Goal: Task Accomplishment & Management: Complete application form

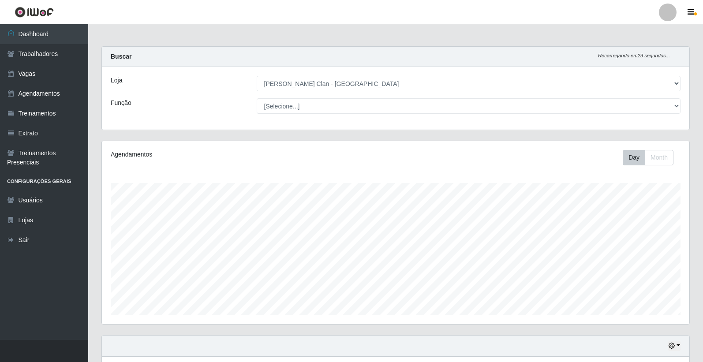
select select "452"
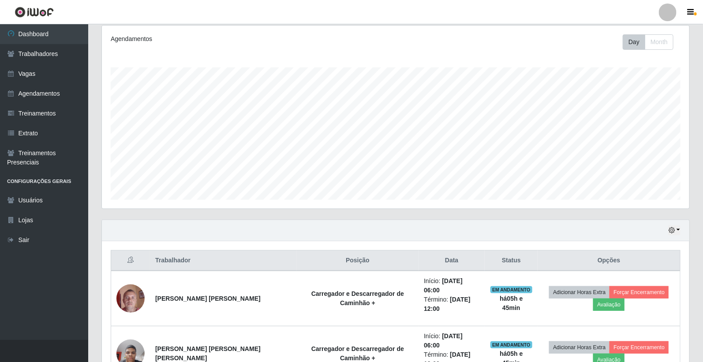
scroll to position [183, 588]
click at [645, 286] on button "Forçar Encerramento" at bounding box center [639, 292] width 59 height 12
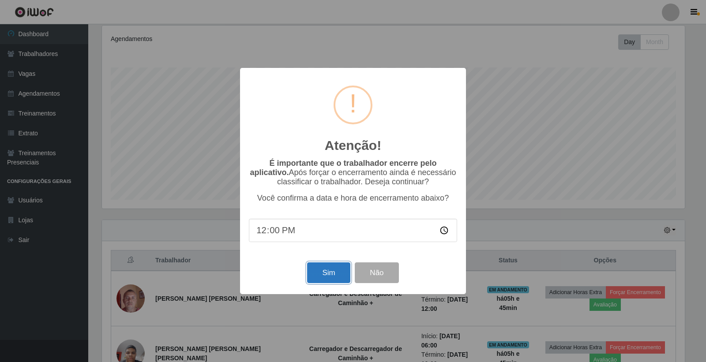
click at [321, 274] on button "Sim" at bounding box center [328, 272] width 43 height 21
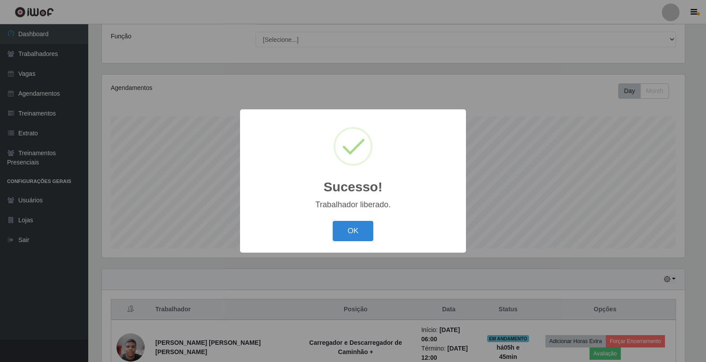
click at [327, 238] on div "OK Cancel" at bounding box center [353, 230] width 208 height 25
click at [350, 240] on button "OK" at bounding box center [353, 231] width 41 height 21
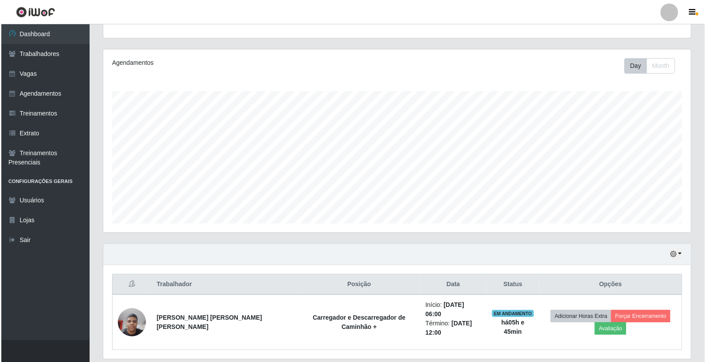
scroll to position [112, 0]
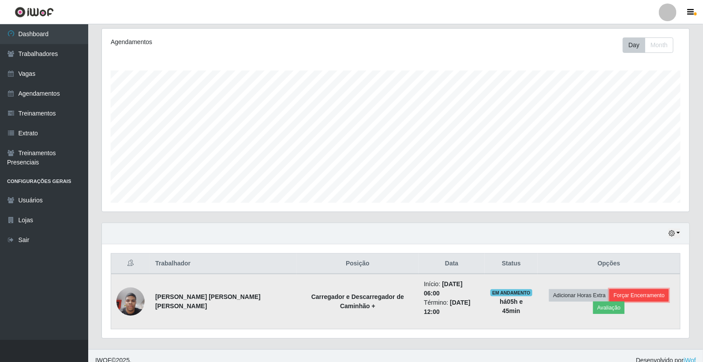
click at [641, 292] on button "Forçar Encerramento" at bounding box center [639, 295] width 59 height 12
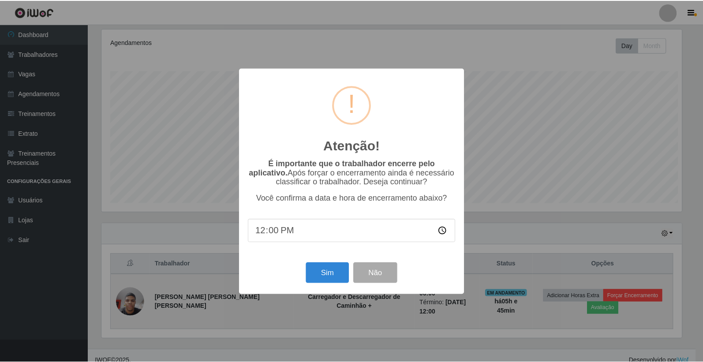
scroll to position [183, 582]
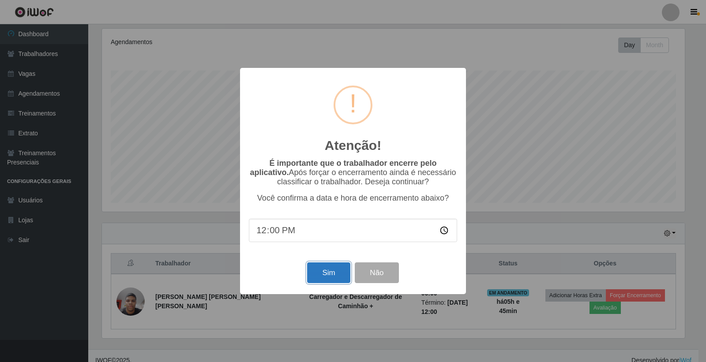
click at [334, 268] on button "Sim" at bounding box center [328, 272] width 43 height 21
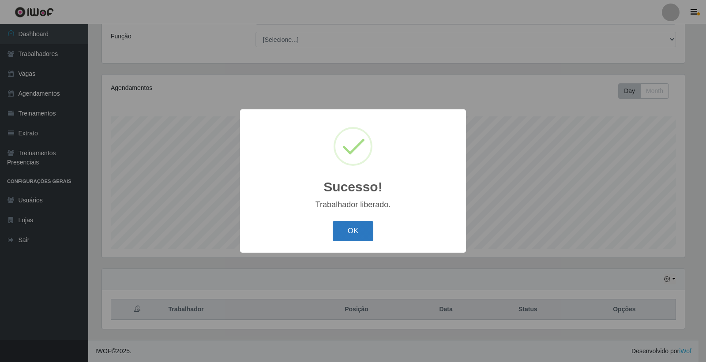
click at [361, 239] on button "OK" at bounding box center [353, 231] width 41 height 21
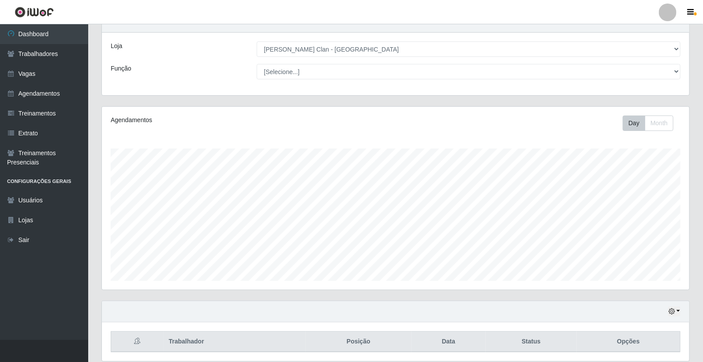
scroll to position [0, 0]
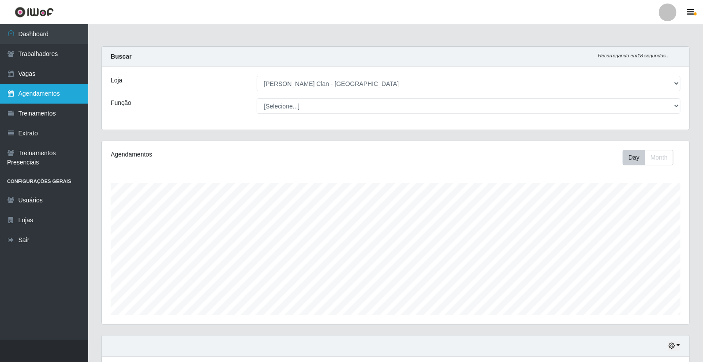
click at [50, 87] on link "Agendamentos" at bounding box center [44, 94] width 88 height 20
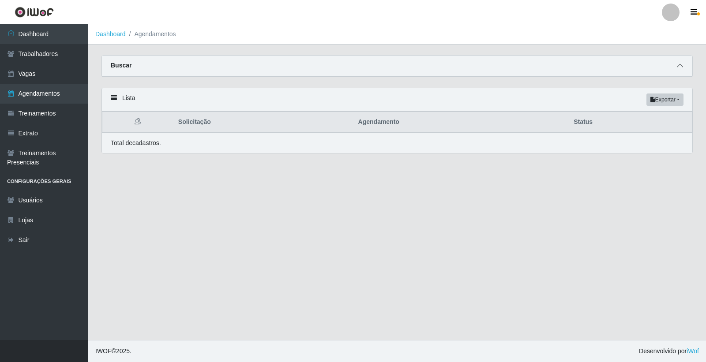
click at [676, 69] on span at bounding box center [679, 66] width 11 height 10
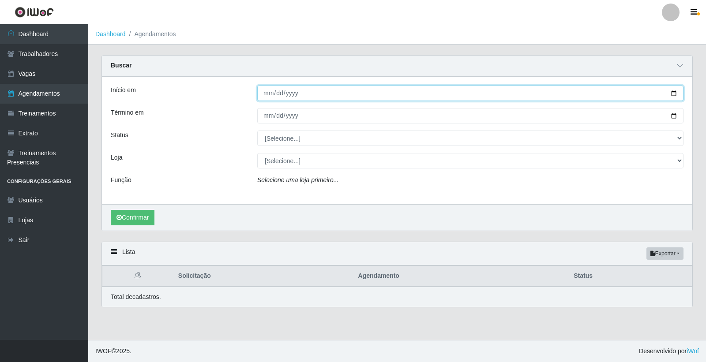
click at [270, 90] on input "Início em" at bounding box center [470, 93] width 426 height 15
type input "[DATE]"
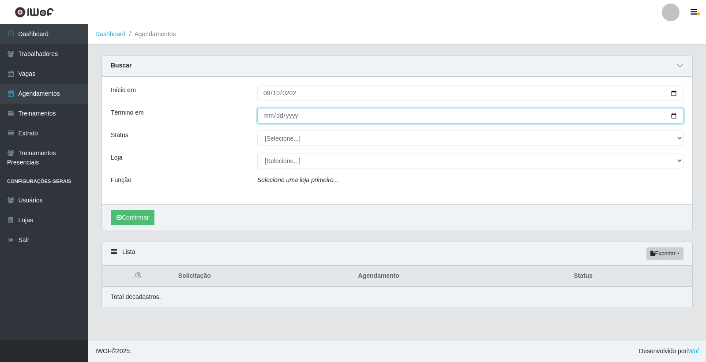
click at [267, 113] on input "Término em" at bounding box center [470, 115] width 426 height 15
type input "[DATE]"
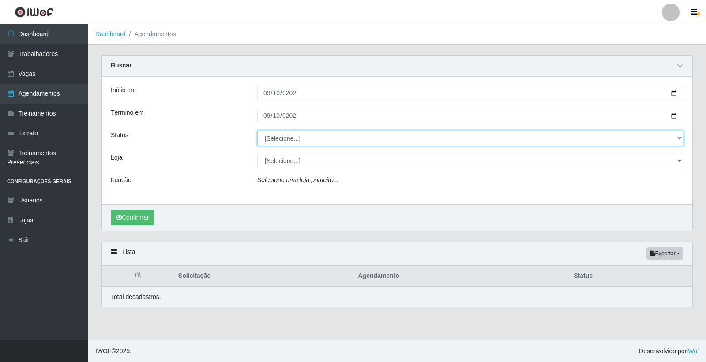
click at [276, 131] on select "[Selecione...] AGENDADO AGUARDANDO LIBERAR EM ANDAMENTO EM REVISÃO FINALIZADO C…" at bounding box center [470, 138] width 426 height 15
select select "AGENDADO"
click at [257, 131] on select "[Selecione...] AGENDADO AGUARDANDO LIBERAR EM ANDAMENTO EM REVISÃO FINALIZADO C…" at bounding box center [470, 138] width 426 height 15
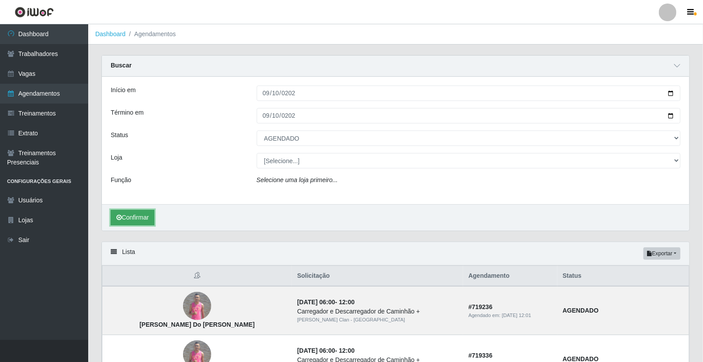
click at [142, 220] on button "Confirmar" at bounding box center [133, 217] width 44 height 15
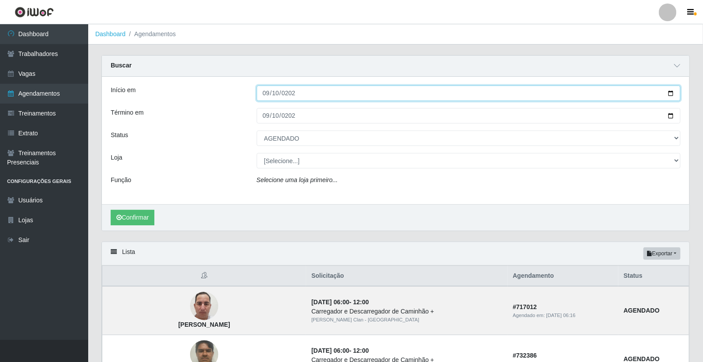
click at [266, 89] on input "[DATE]" at bounding box center [469, 93] width 424 height 15
type input "[DATE]"
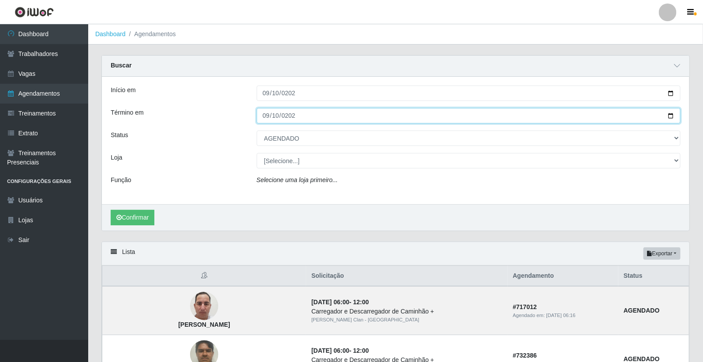
click at [263, 115] on input "[DATE]" at bounding box center [469, 115] width 424 height 15
type input "[DATE]"
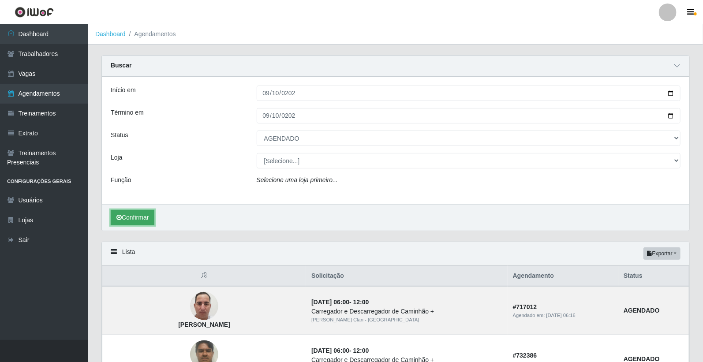
click at [127, 216] on button "Confirmar" at bounding box center [133, 217] width 44 height 15
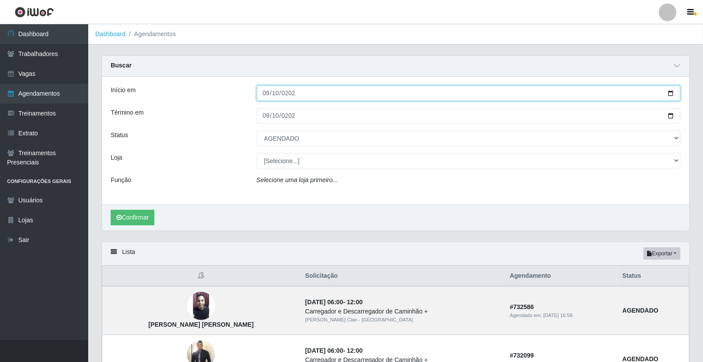
click at [266, 96] on input "[DATE]" at bounding box center [469, 93] width 424 height 15
type input "[DATE]"
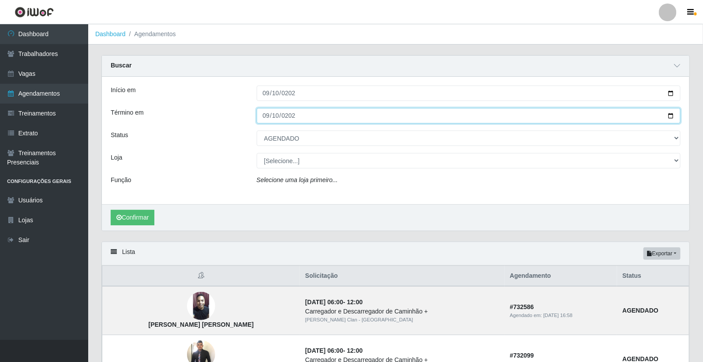
click at [266, 116] on input "[DATE]" at bounding box center [469, 115] width 424 height 15
type input "[DATE]"
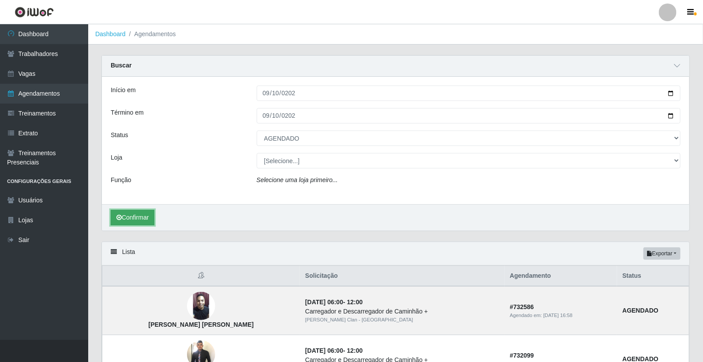
click at [138, 219] on button "Confirmar" at bounding box center [133, 217] width 44 height 15
